Goal: Transaction & Acquisition: Book appointment/travel/reservation

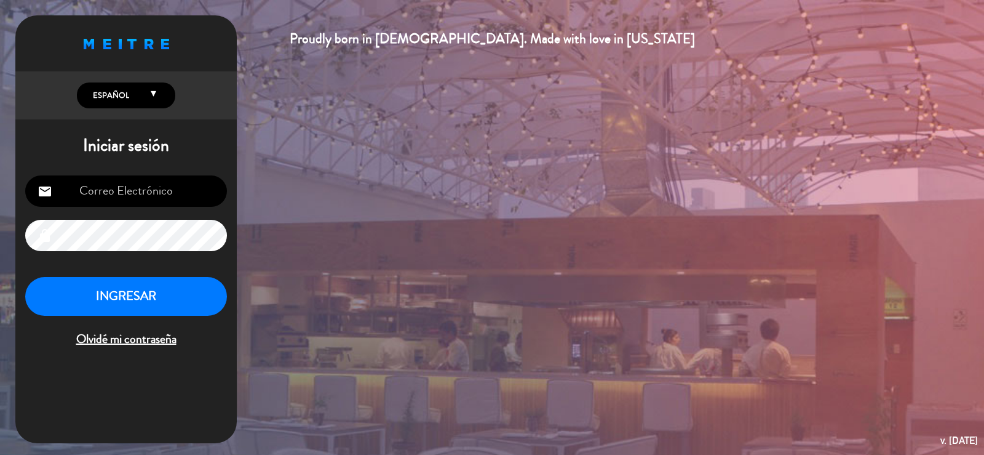
type input "[EMAIL_ADDRESS][DOMAIN_NAME]"
click at [157, 306] on button "INGRESAR" at bounding box center [126, 296] width 202 height 39
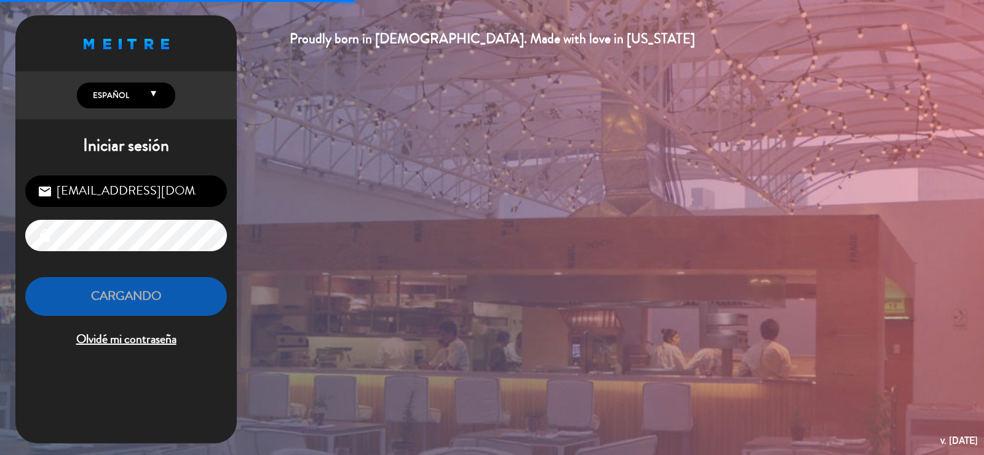
click at [160, 294] on button "Cargando" at bounding box center [126, 296] width 202 height 39
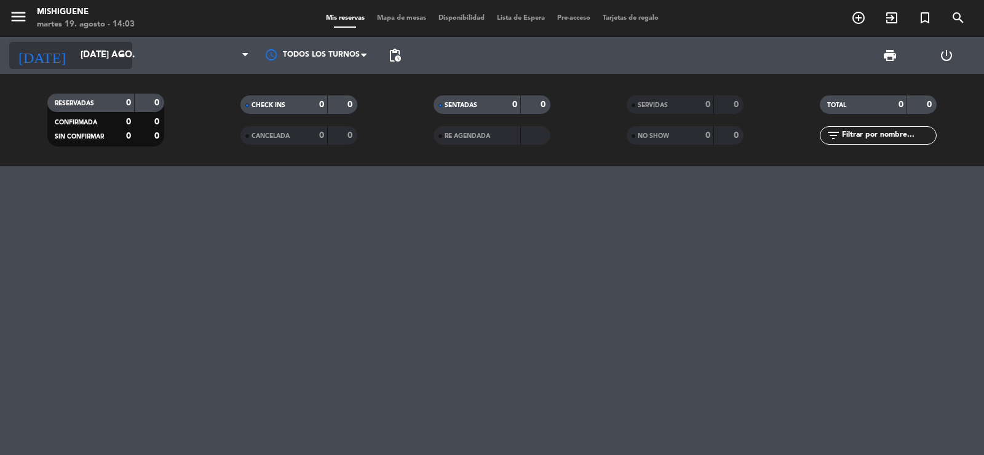
click at [129, 57] on icon "arrow_drop_down" at bounding box center [121, 55] width 15 height 15
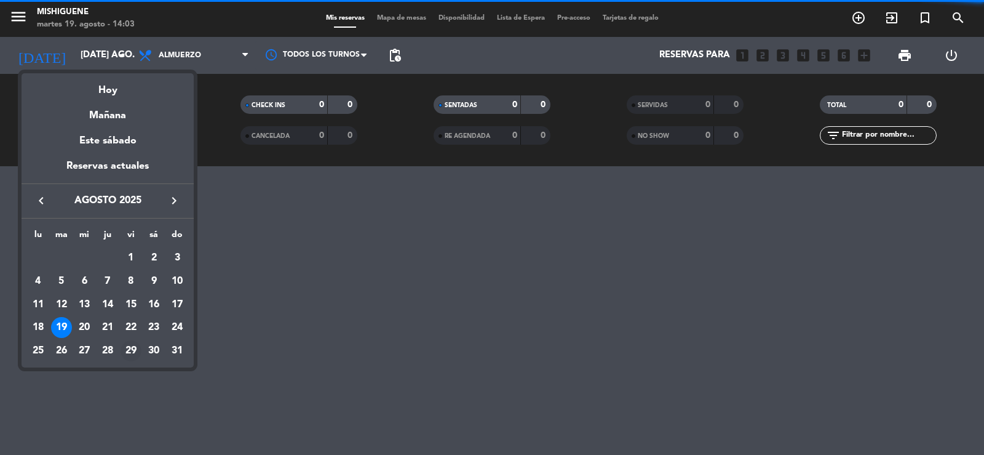
click at [132, 347] on div "29" at bounding box center [131, 350] width 21 height 21
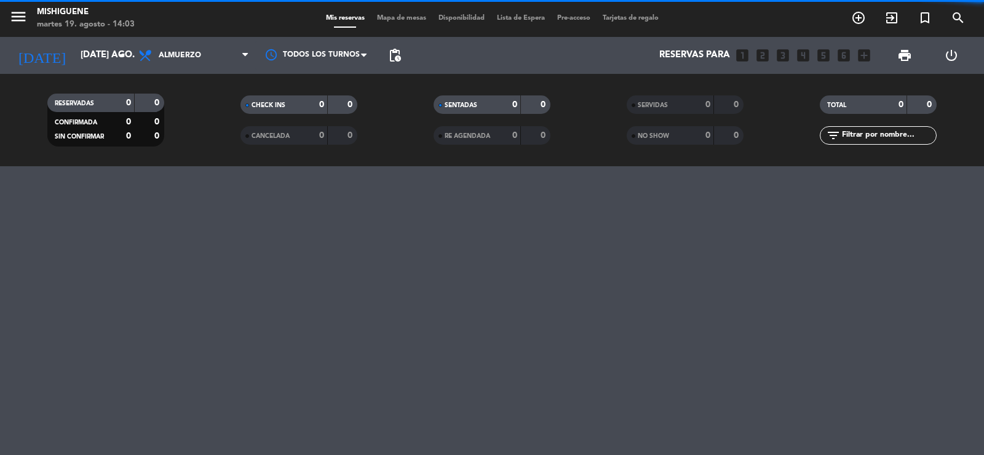
type input "vie. 29 ago."
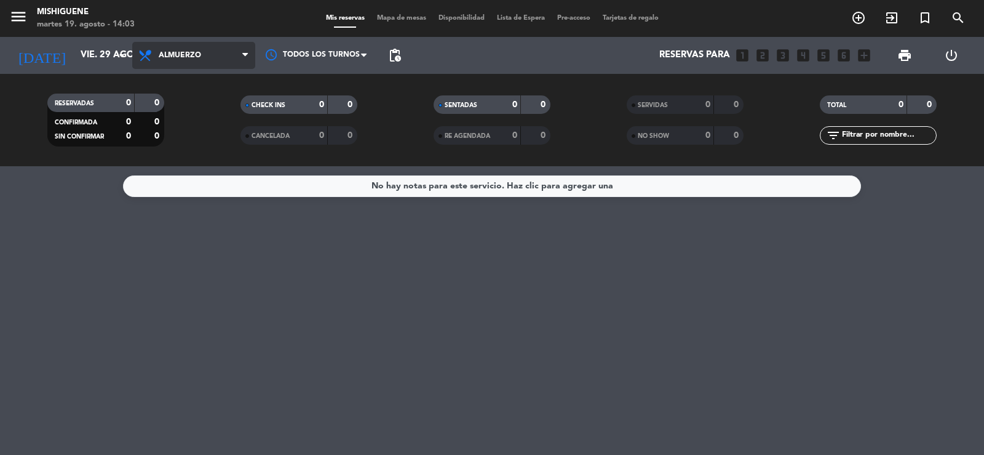
click at [236, 50] on span "Almuerzo" at bounding box center [193, 55] width 123 height 27
click at [189, 139] on div "menu Mishiguene martes 19. agosto - 14:03 Mis reservas Mapa de mesas Disponibil…" at bounding box center [492, 83] width 984 height 166
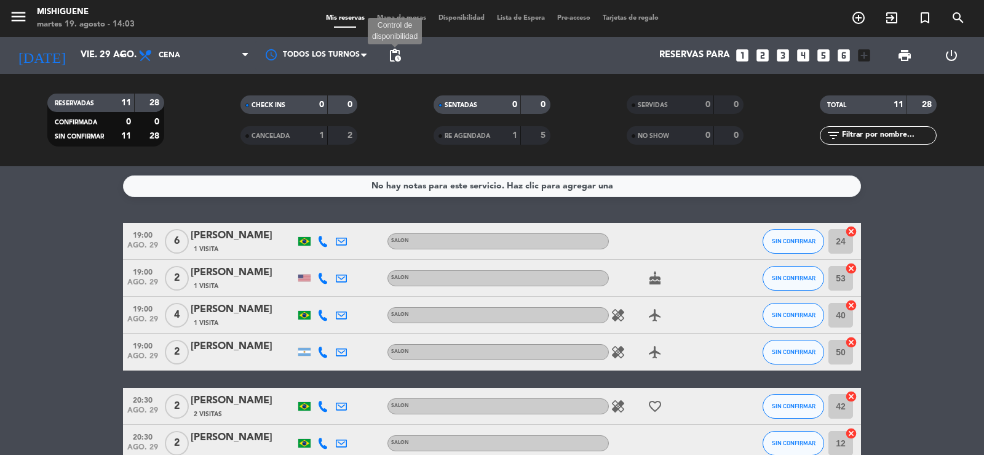
click at [390, 57] on span "pending_actions" at bounding box center [394, 55] width 15 height 15
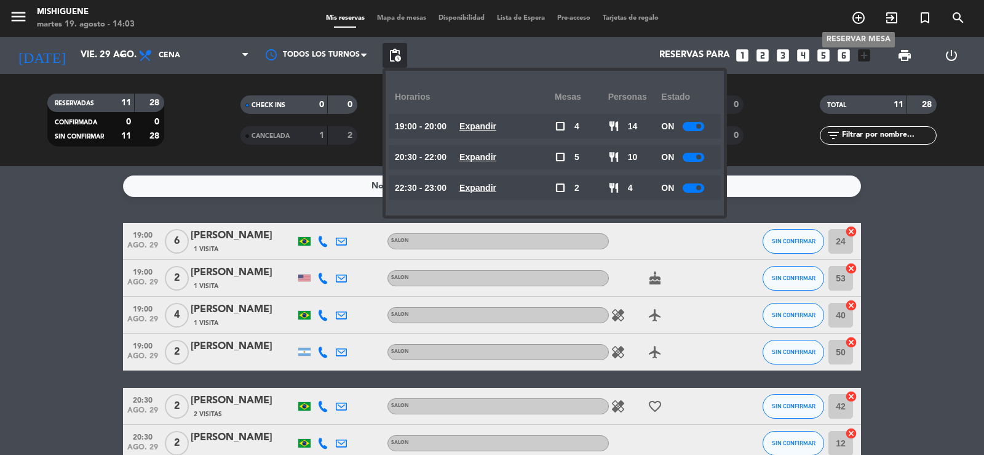
click at [854, 16] on icon "add_circle_outline" at bounding box center [858, 17] width 15 height 15
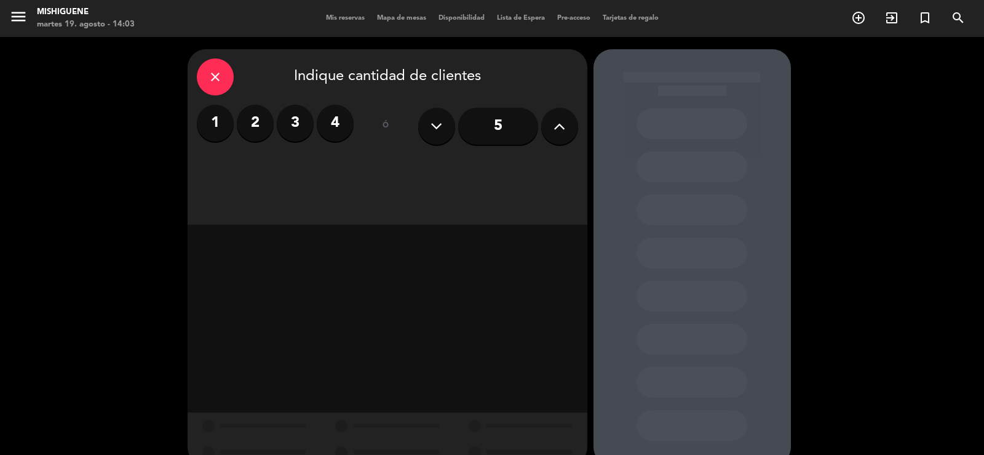
click at [336, 115] on label "4" at bounding box center [335, 123] width 37 height 37
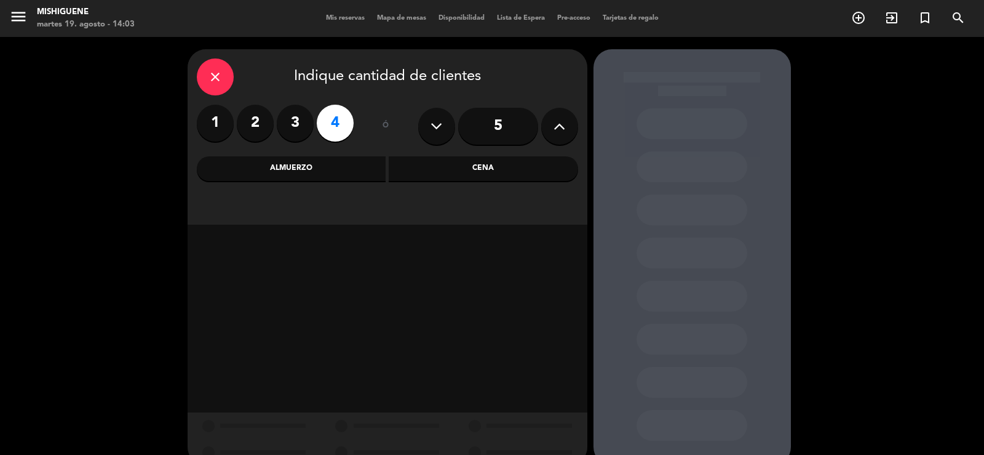
click at [463, 163] on div "Cena" at bounding box center [483, 168] width 189 height 25
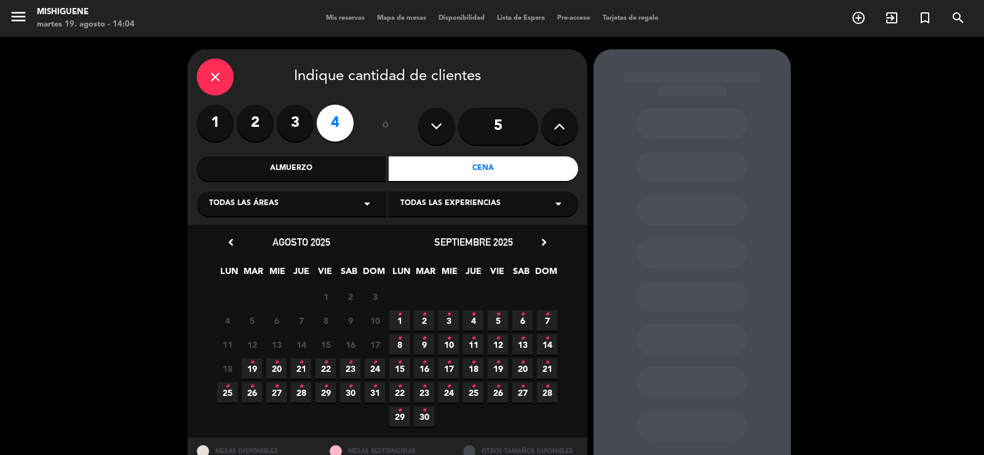
click at [320, 390] on span "29 •" at bounding box center [326, 392] width 20 height 20
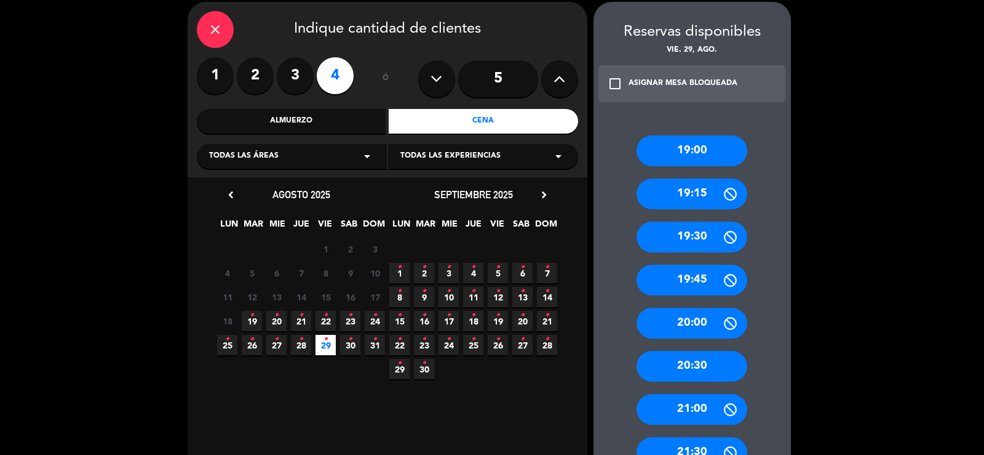
scroll to position [109, 0]
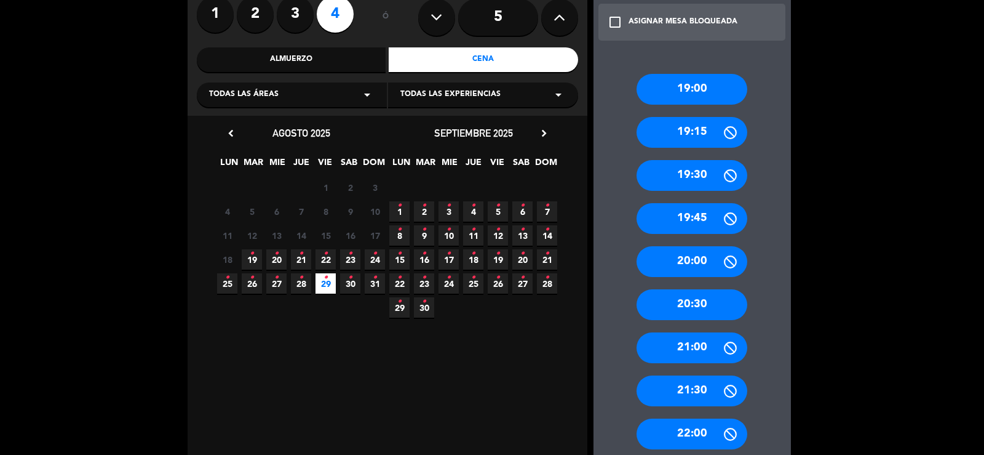
click at [684, 306] on div "20:30" at bounding box center [692, 304] width 111 height 31
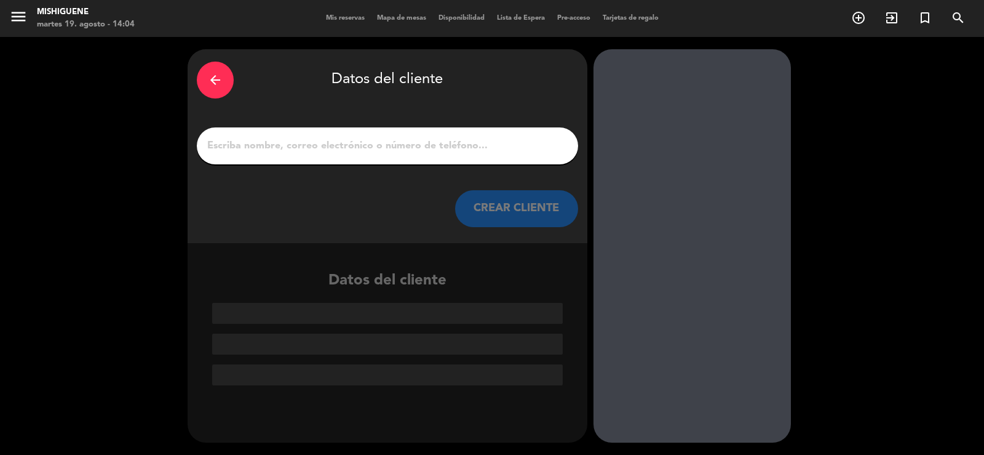
click at [275, 146] on input "1" at bounding box center [387, 145] width 363 height 17
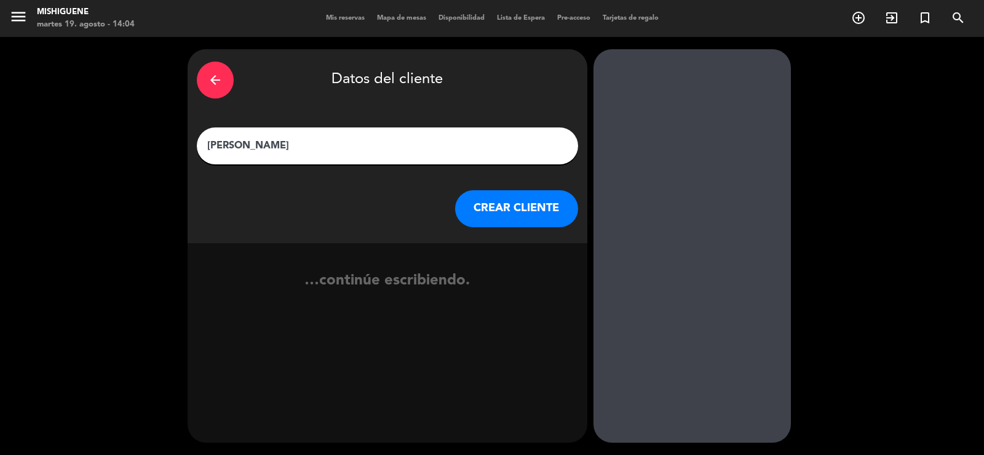
type input "[PERSON_NAME]"
click at [525, 208] on button "CREAR CLIENTE" at bounding box center [516, 208] width 123 height 37
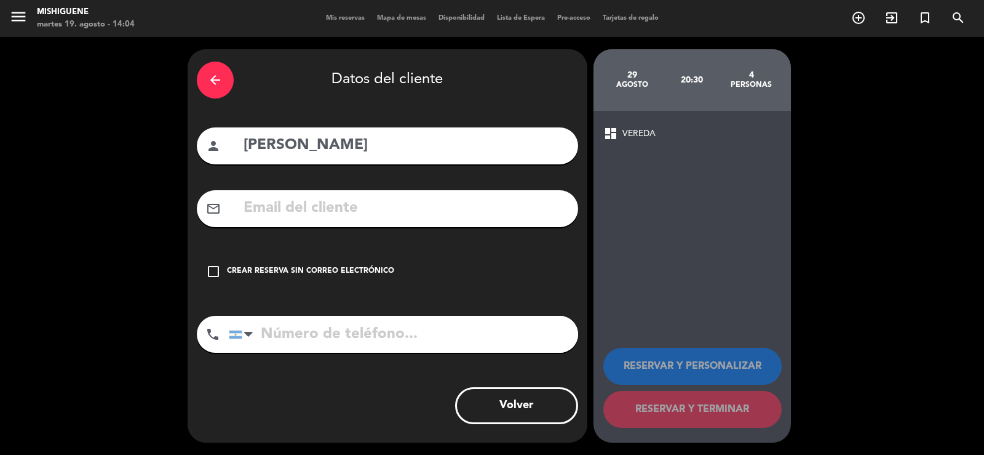
click at [258, 338] on input "tel" at bounding box center [403, 334] width 349 height 37
click at [214, 267] on icon "check_box_outline_blank" at bounding box center [213, 271] width 15 height 15
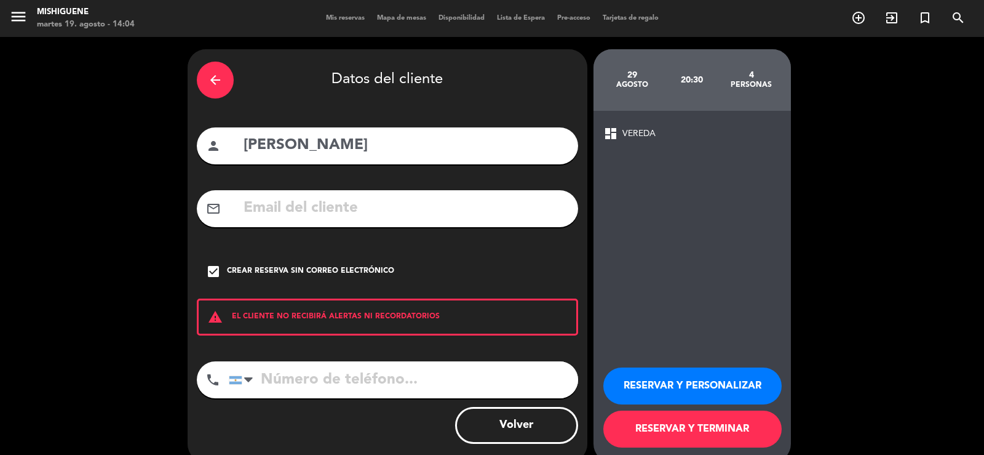
click at [269, 375] on input "tel" at bounding box center [403, 379] width 349 height 37
click at [244, 380] on div at bounding box center [248, 379] width 9 height 15
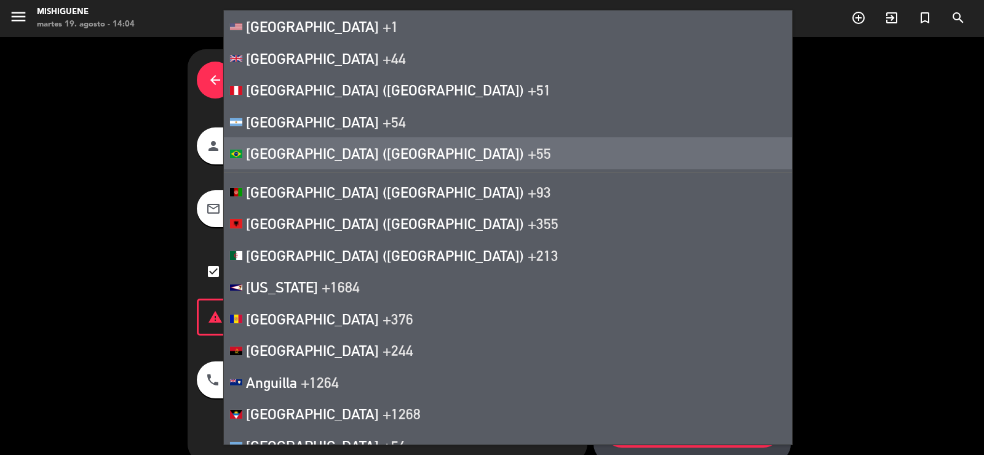
click at [279, 153] on span "[GEOGRAPHIC_DATA] ([GEOGRAPHIC_DATA])" at bounding box center [385, 153] width 278 height 17
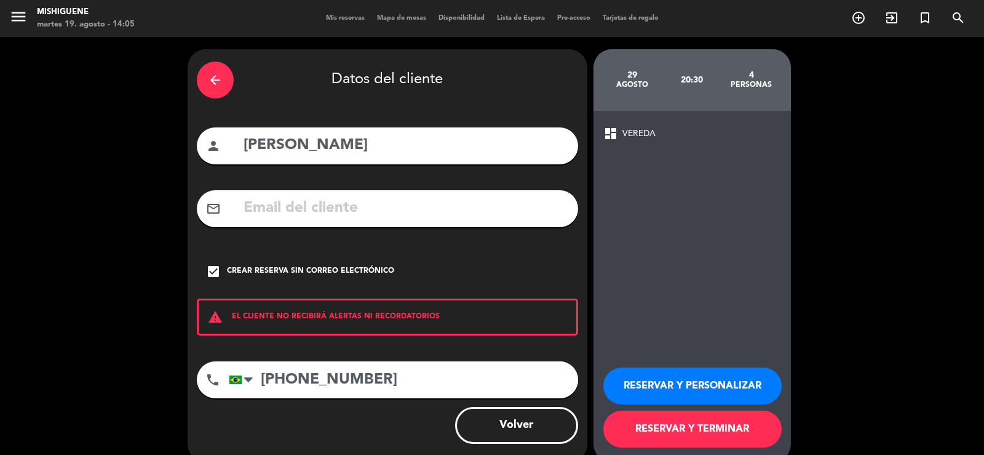
type input "[PHONE_NUMBER]"
drag, startPoint x: 628, startPoint y: 137, endPoint x: 704, endPoint y: 284, distance: 165.1
click at [640, 164] on div "dashboard VEREDA RESERVAR Y PERSONALIZAR RESERVAR Y TERMINAR" at bounding box center [692, 286] width 197 height 351
click at [696, 383] on button "RESERVAR Y PERSONALIZAR" at bounding box center [692, 385] width 178 height 37
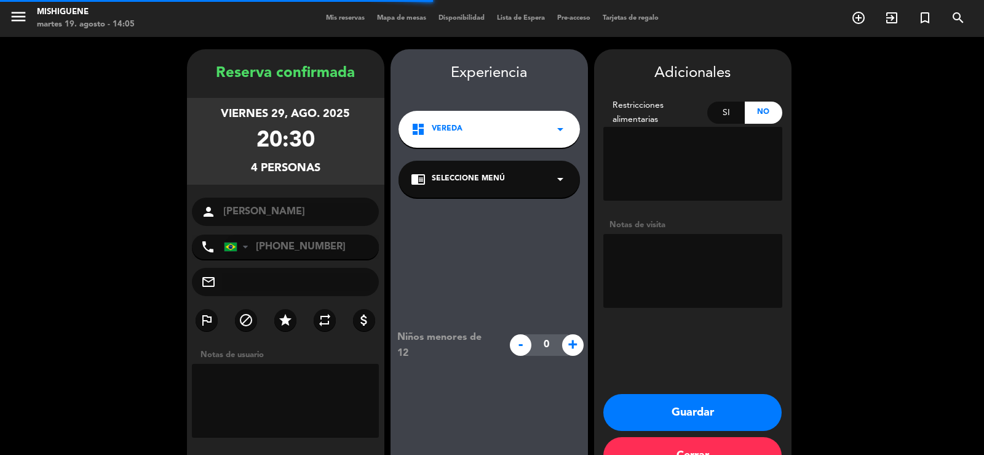
scroll to position [38, 0]
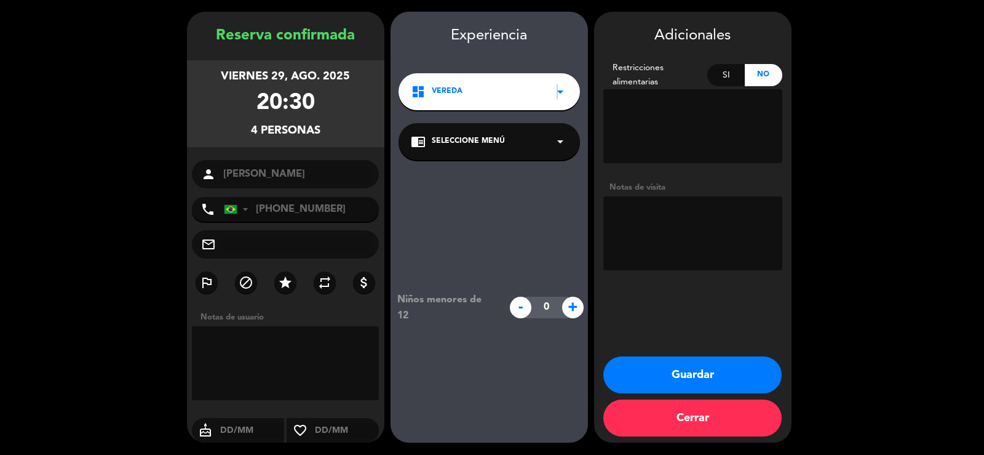
click at [557, 94] on icon "arrow_drop_down" at bounding box center [560, 91] width 15 height 15
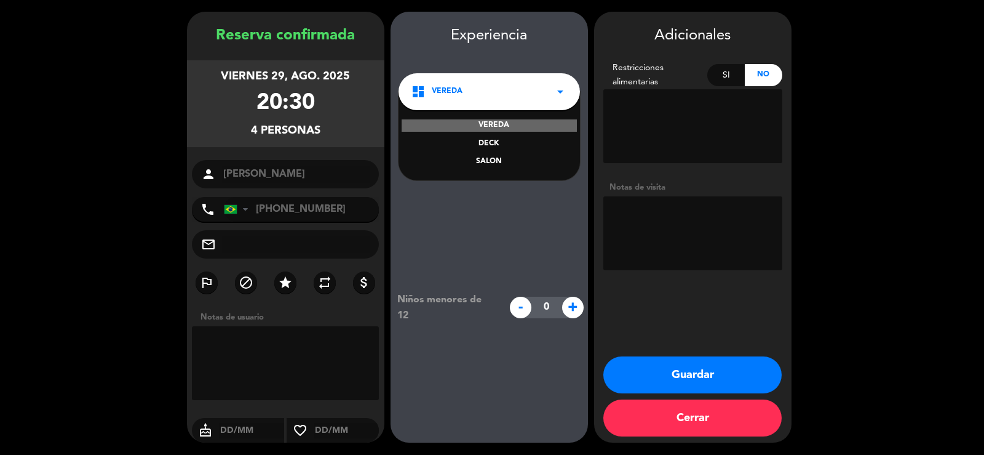
click at [517, 158] on div "SALON" at bounding box center [489, 162] width 157 height 12
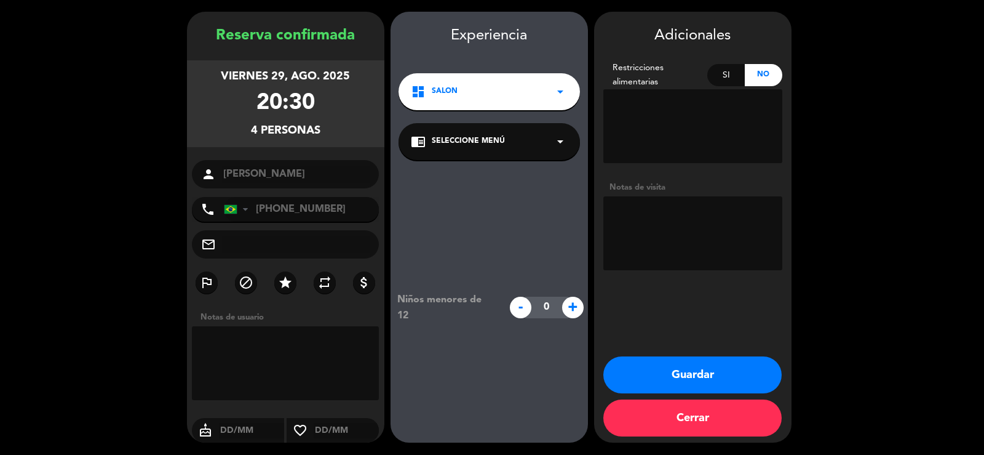
click at [566, 140] on icon "arrow_drop_down" at bounding box center [560, 141] width 15 height 15
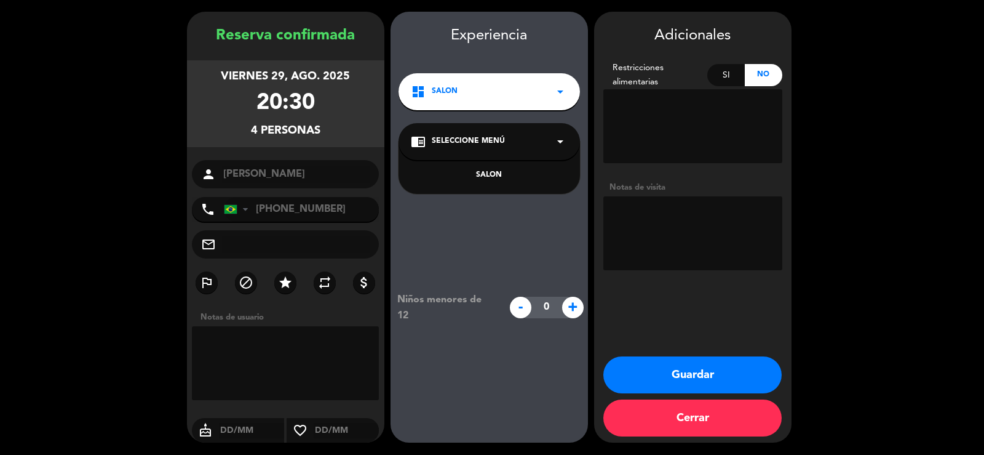
click at [533, 174] on div "SALON" at bounding box center [489, 175] width 157 height 12
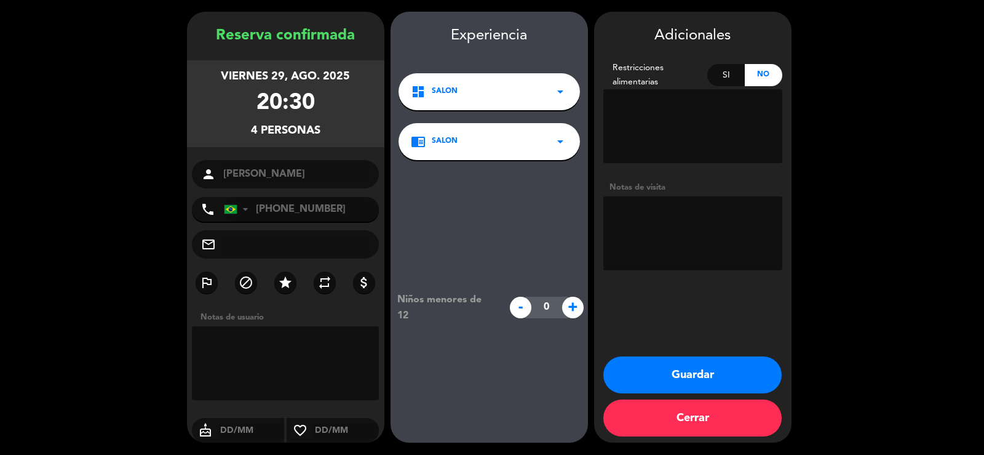
click at [710, 375] on button "Guardar" at bounding box center [692, 374] width 178 height 37
click at [694, 369] on button "Guardar" at bounding box center [692, 374] width 178 height 37
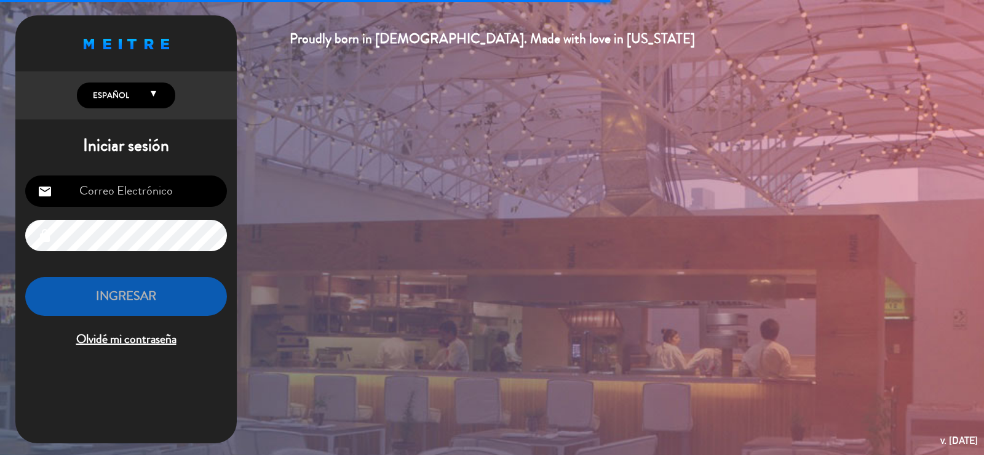
type input "[EMAIL_ADDRESS][DOMAIN_NAME]"
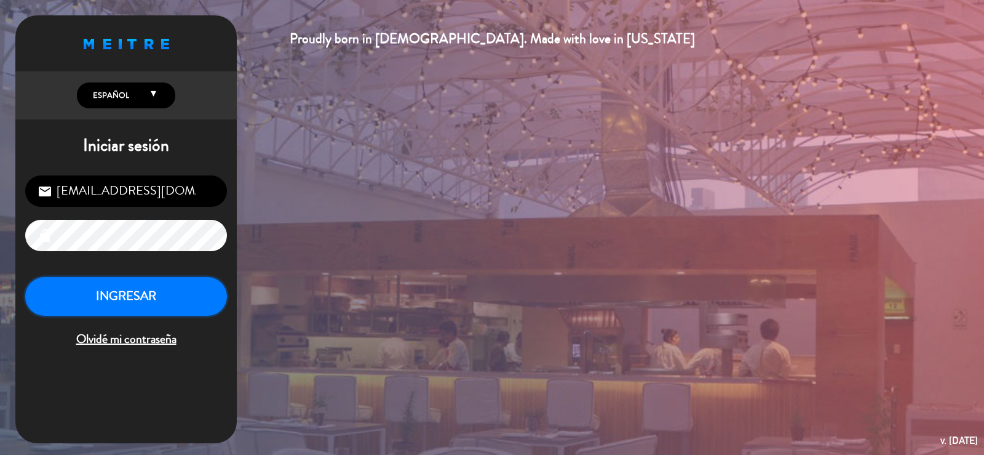
click at [146, 293] on button "INGRESAR" at bounding box center [126, 296] width 202 height 39
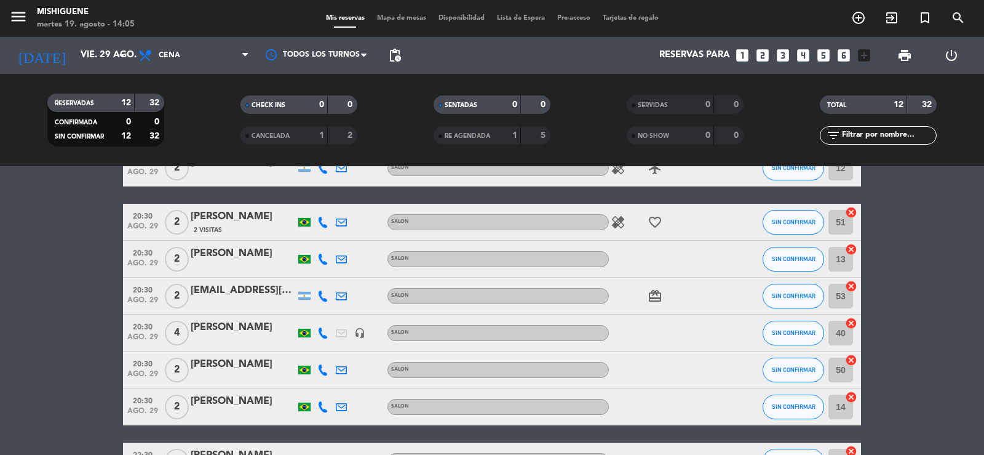
scroll to position [122, 0]
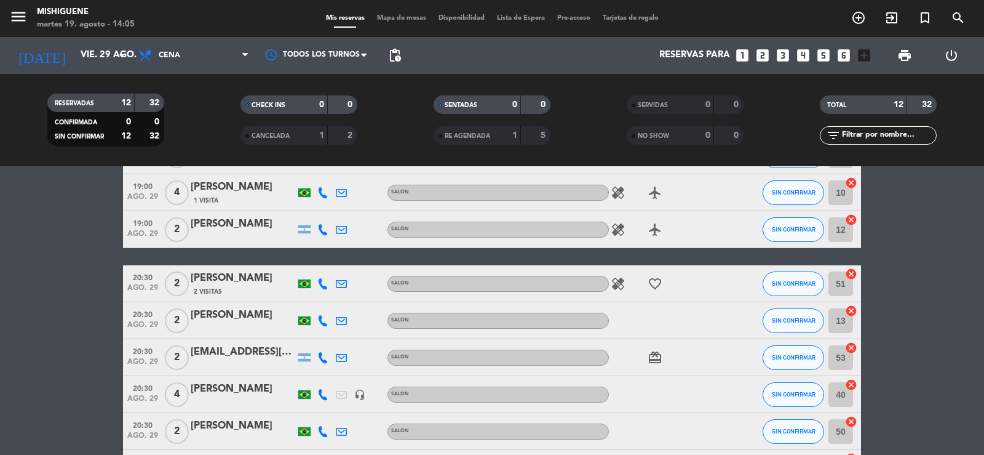
click at [322, 393] on icon at bounding box center [322, 394] width 11 height 11
click at [658, 373] on div "card_giftcard" at bounding box center [664, 357] width 111 height 36
click at [346, 411] on div at bounding box center [341, 394] width 18 height 36
